Goal: Information Seeking & Learning: Learn about a topic

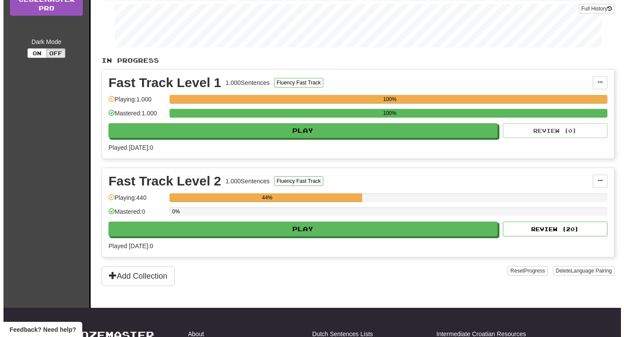
scroll to position [148, 0]
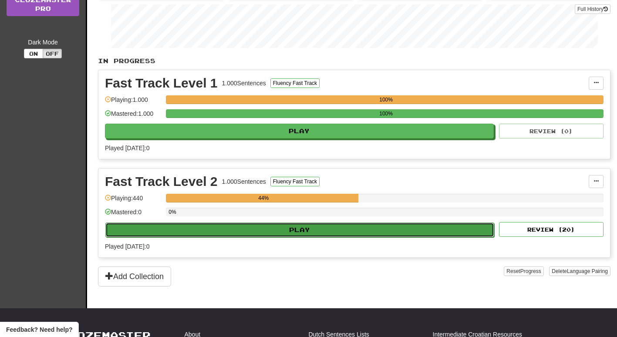
click at [315, 233] on button "Play" at bounding box center [299, 230] width 389 height 15
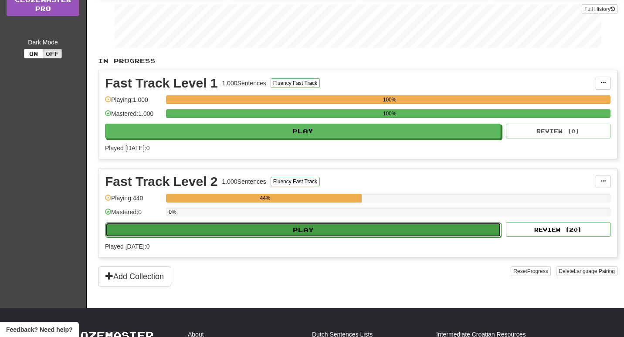
select select "**"
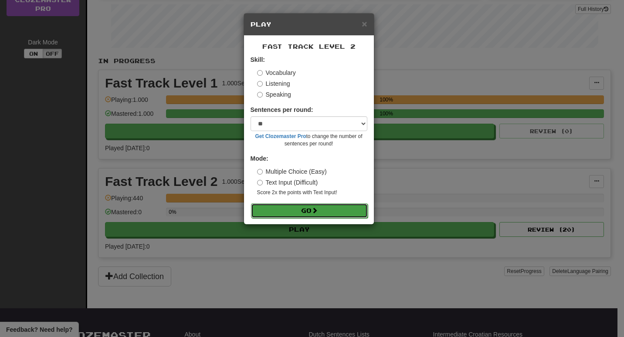
click at [312, 210] on button "Go" at bounding box center [309, 210] width 117 height 15
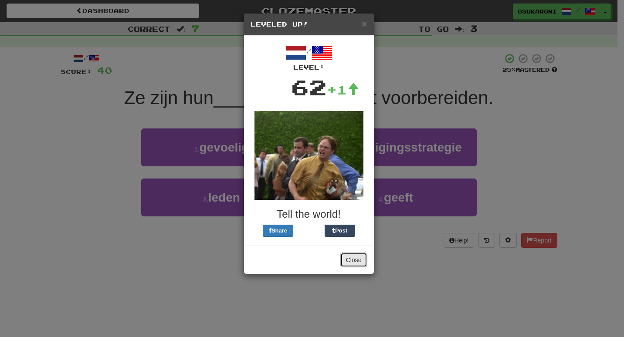
click at [346, 263] on button "Close" at bounding box center [353, 260] width 27 height 15
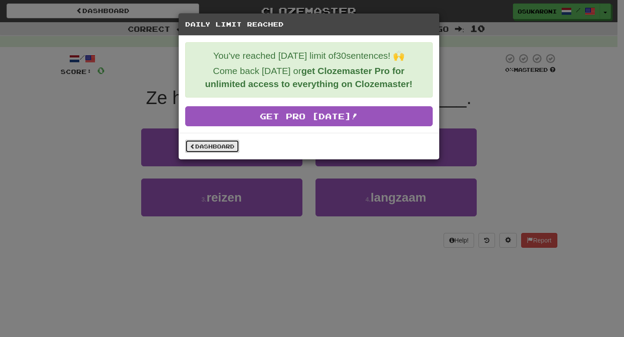
click at [207, 144] on link "Dashboard" at bounding box center [212, 146] width 54 height 13
